Goal: Obtain resource: Download file/media

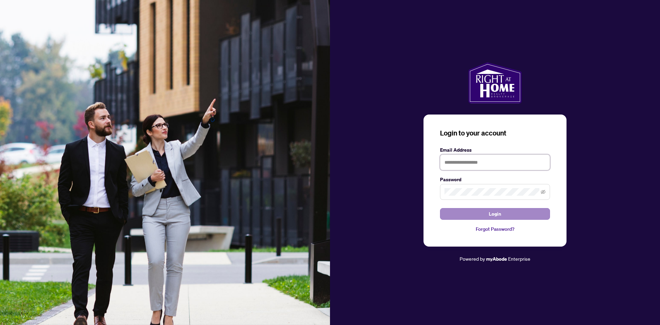
type input "**********"
click at [481, 216] on button "Login" at bounding box center [495, 214] width 110 height 12
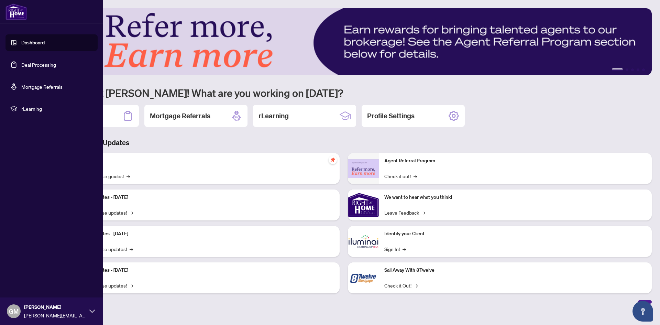
click at [39, 63] on link "Deal Processing" at bounding box center [38, 65] width 35 height 6
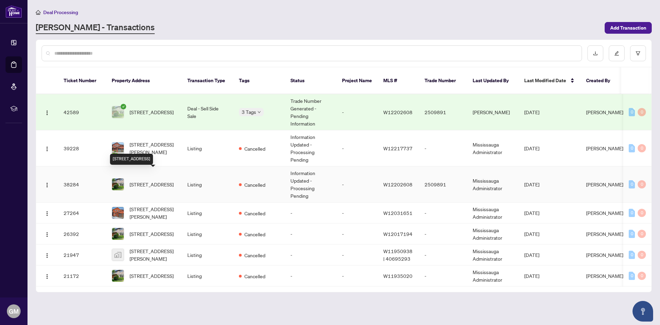
click at [162, 180] on span "[STREET_ADDRESS]" at bounding box center [152, 184] width 44 height 8
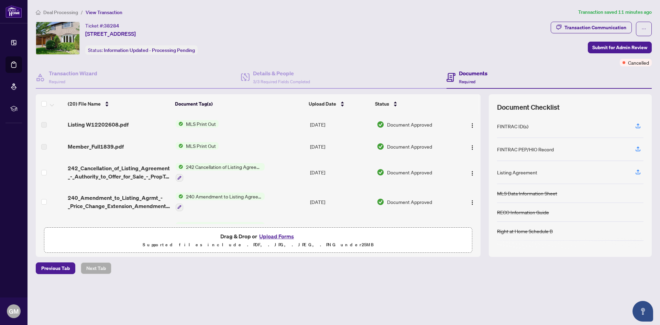
click at [209, 166] on span "242 Cancellation of Listing Agreement - Authority to Offer for Sale" at bounding box center [223, 167] width 81 height 8
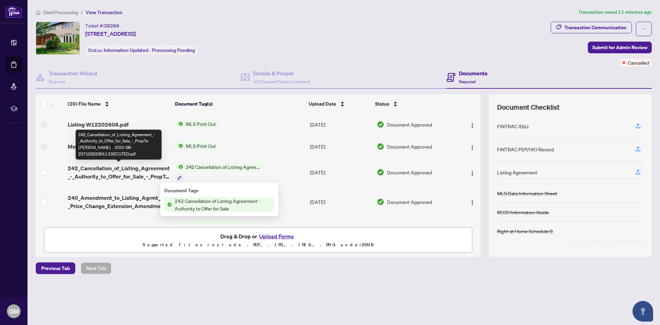
click at [122, 172] on span "242_Cancellation_of_Listing_Agreement_-_Authority_to_Offer_for_Sale_-_PropTx-[P…" at bounding box center [119, 172] width 102 height 17
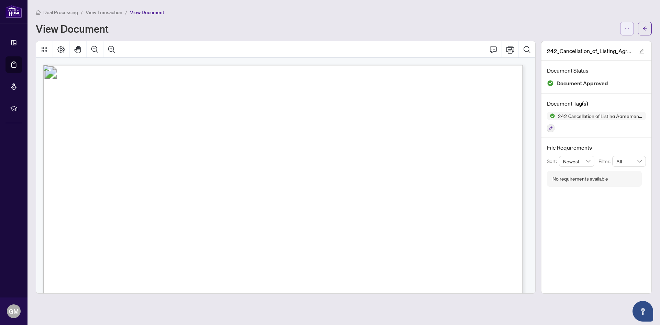
click at [626, 29] on icon "ellipsis" at bounding box center [627, 28] width 5 height 5
click at [592, 45] on span "Download" at bounding box center [602, 44] width 52 height 8
click at [464, 18] on div "Deal Processing / View Transaction / View Document View Document" at bounding box center [344, 21] width 616 height 27
click at [646, 27] on icon "arrow-left" at bounding box center [645, 28] width 5 height 5
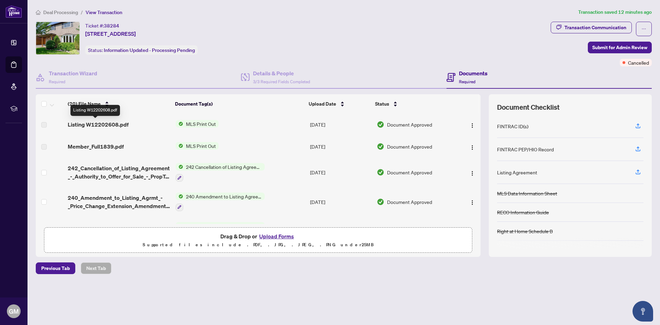
click at [105, 123] on span "Listing W12202608.pdf" at bounding box center [98, 124] width 61 height 8
click at [472, 127] on img "button" at bounding box center [473, 126] width 6 height 6
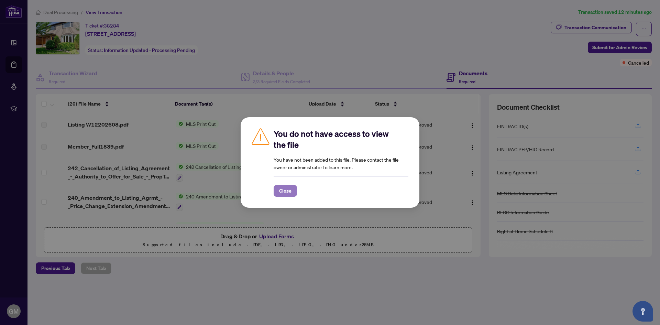
click at [290, 191] on span "Close" at bounding box center [285, 190] width 12 height 11
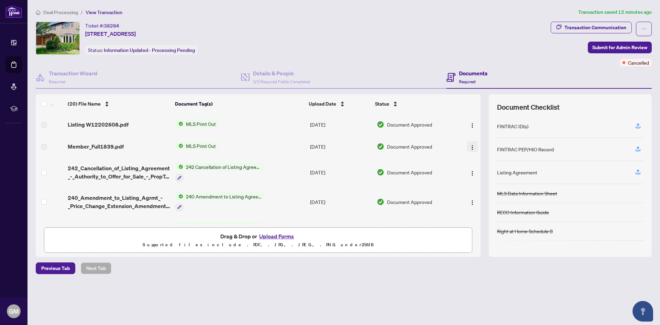
click at [471, 147] on img "button" at bounding box center [473, 148] width 6 height 6
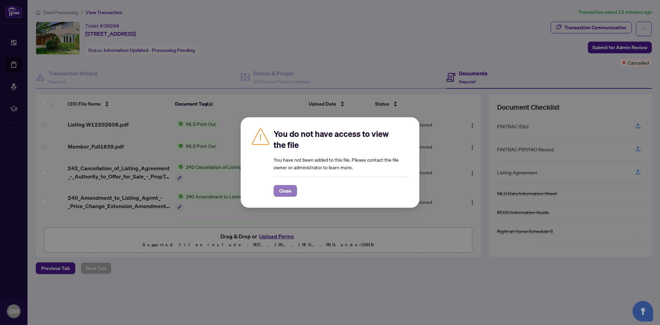
click at [289, 192] on span "Close" at bounding box center [285, 190] width 12 height 11
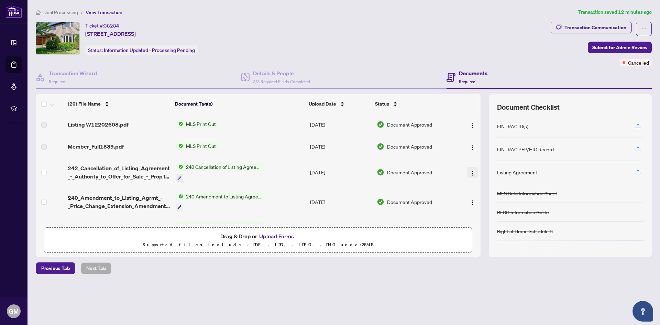
click at [470, 175] on img "button" at bounding box center [473, 174] width 6 height 6
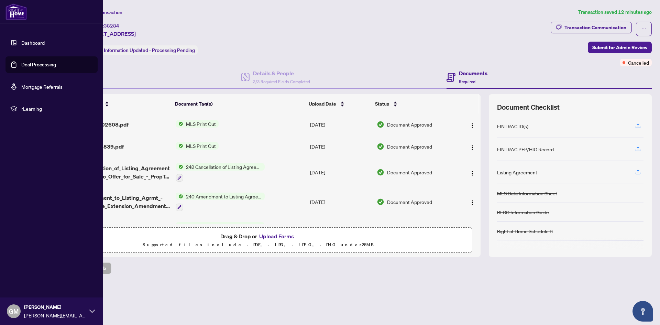
click at [24, 63] on link "Deal Processing" at bounding box center [38, 65] width 35 height 6
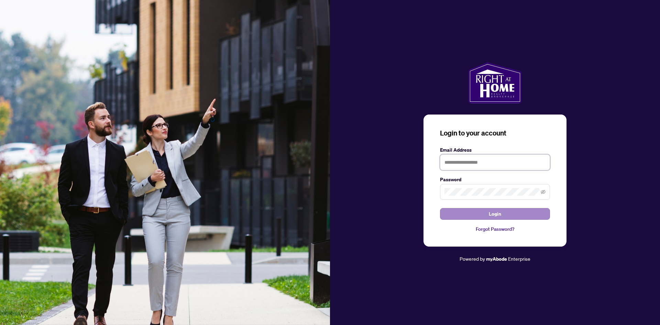
type input "**********"
click at [499, 214] on span "Login" at bounding box center [495, 213] width 12 height 11
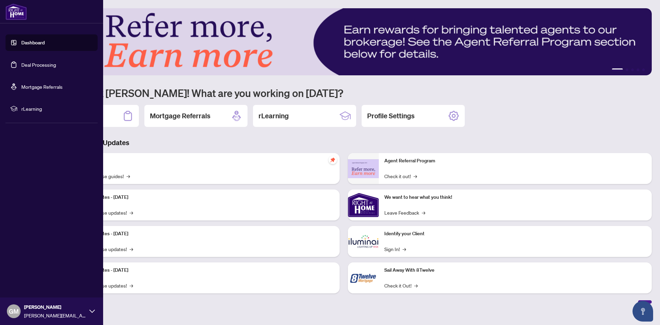
click at [43, 66] on link "Deal Processing" at bounding box center [38, 65] width 35 height 6
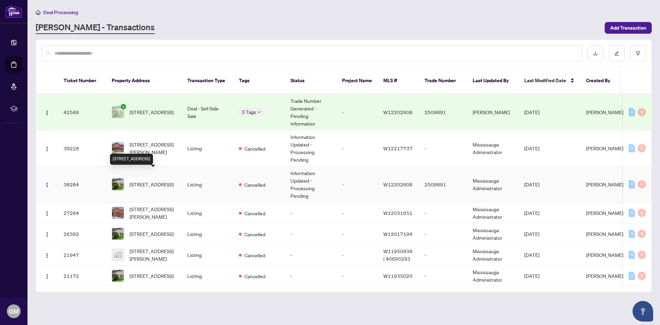
click at [146, 180] on span "[STREET_ADDRESS]" at bounding box center [152, 184] width 44 height 8
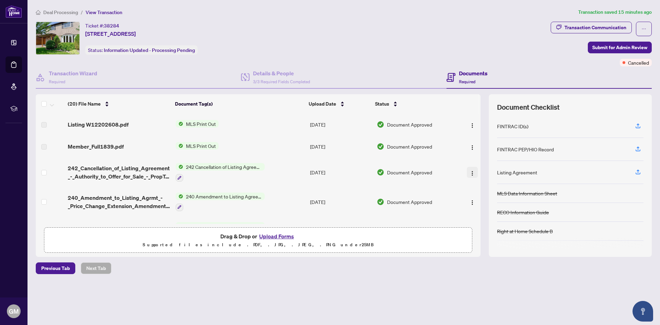
click at [470, 174] on img "button" at bounding box center [473, 174] width 6 height 6
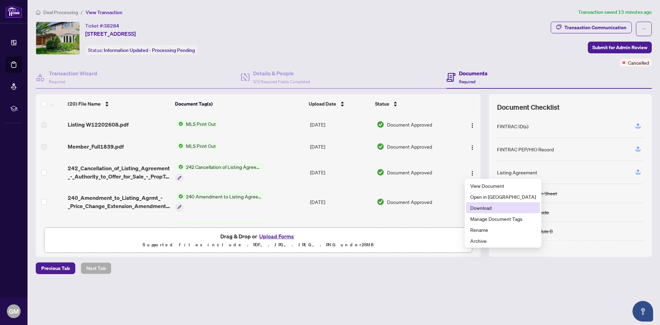
click at [479, 209] on span "Download" at bounding box center [503, 208] width 66 height 8
